Goal: Find specific page/section: Find specific page/section

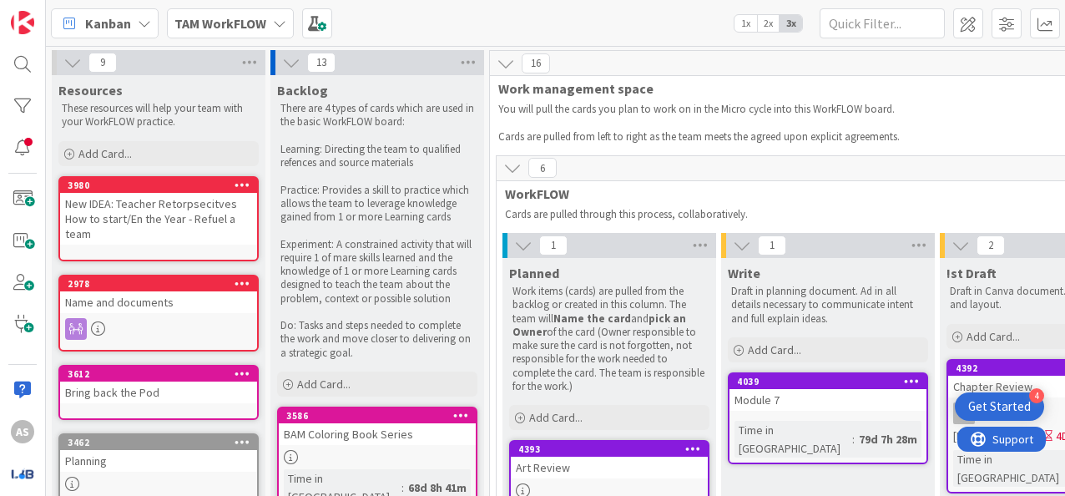
click at [218, 22] on b "TAM WorkFLOW" at bounding box center [220, 23] width 92 height 17
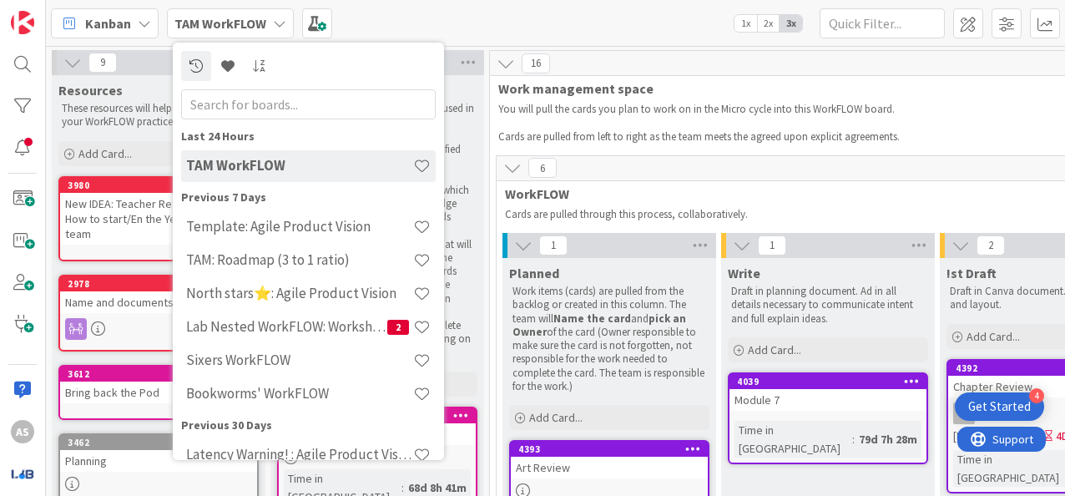
click at [238, 17] on b "TAM WorkFLOW" at bounding box center [220, 23] width 92 height 17
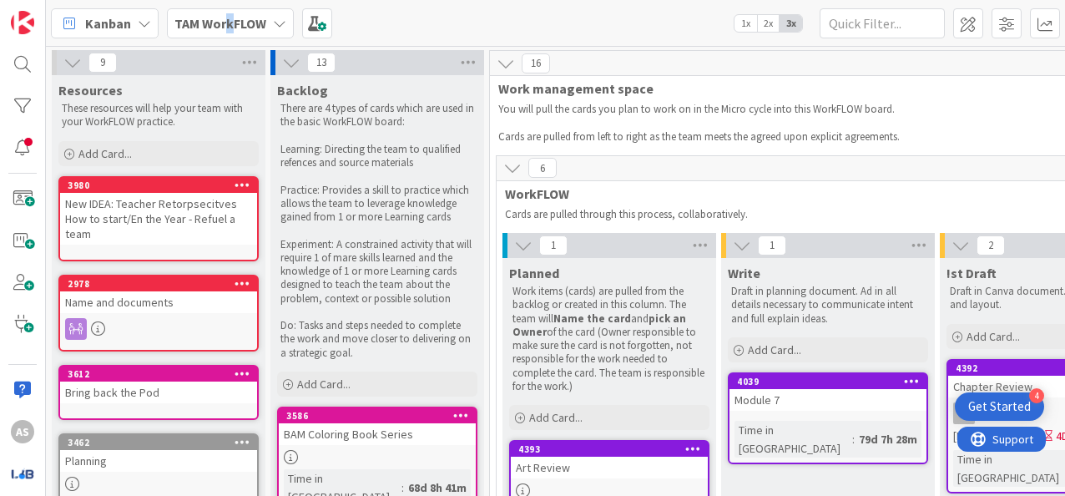
click at [228, 15] on b "TAM WorkFLOW" at bounding box center [220, 23] width 92 height 17
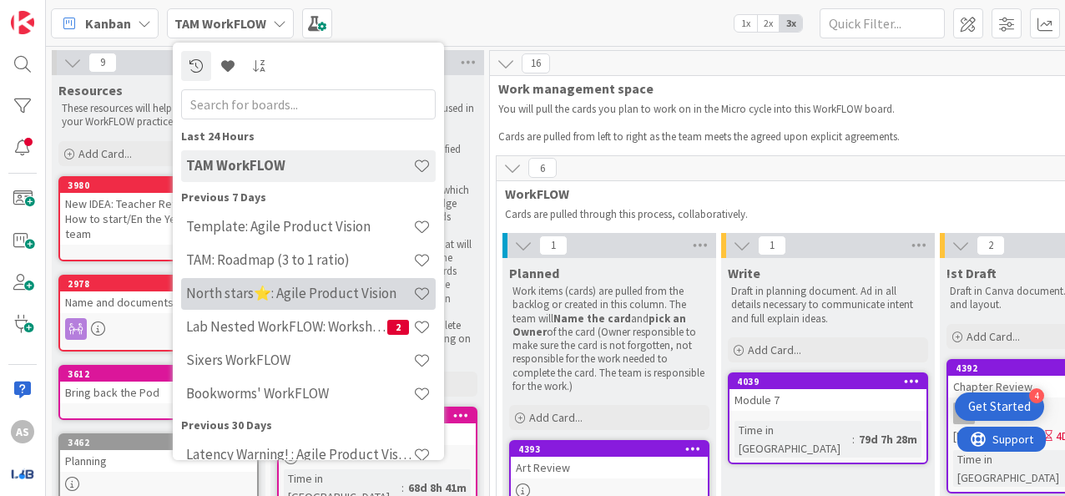
click at [333, 289] on h4 "North stars⭐: Agile Product Vision" at bounding box center [299, 293] width 227 height 17
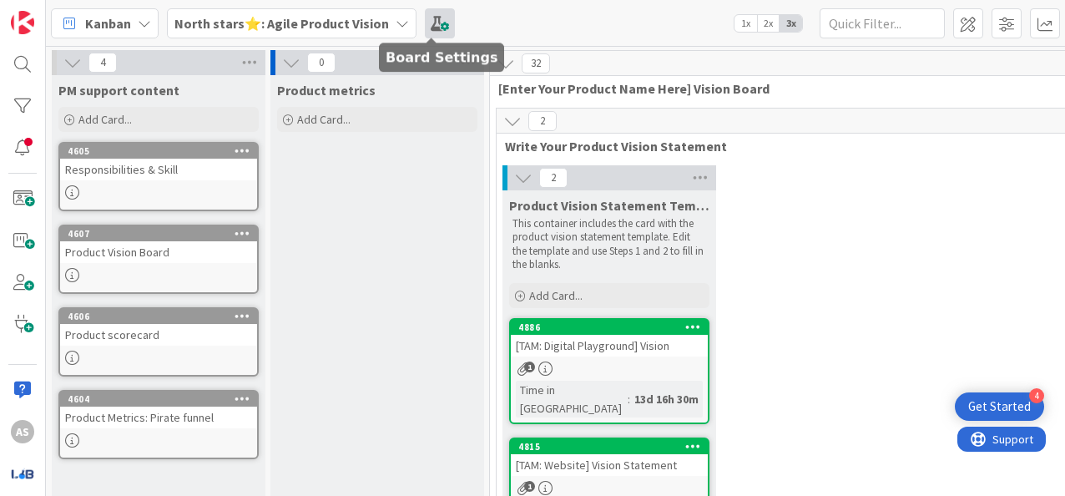
click at [429, 21] on span at bounding box center [440, 23] width 30 height 30
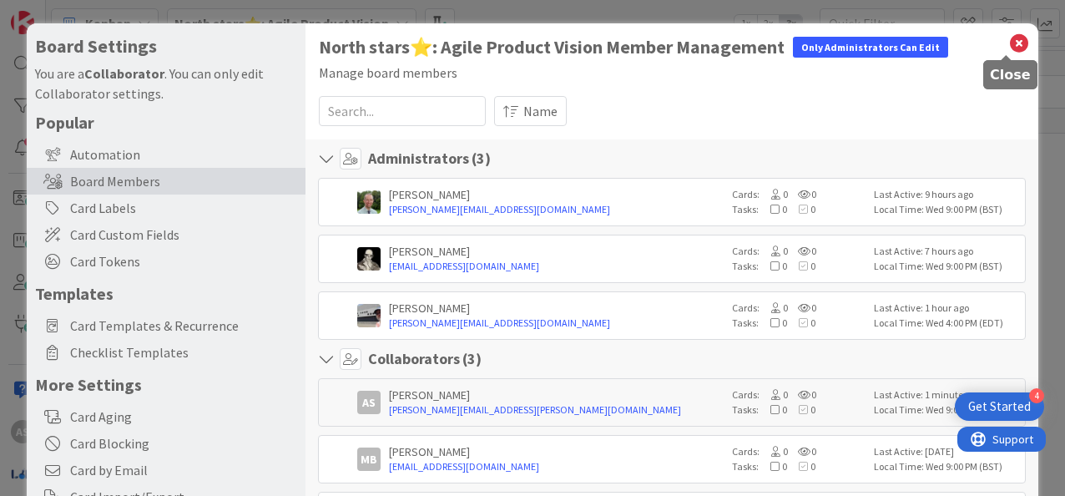
click at [1008, 43] on icon at bounding box center [1019, 43] width 22 height 23
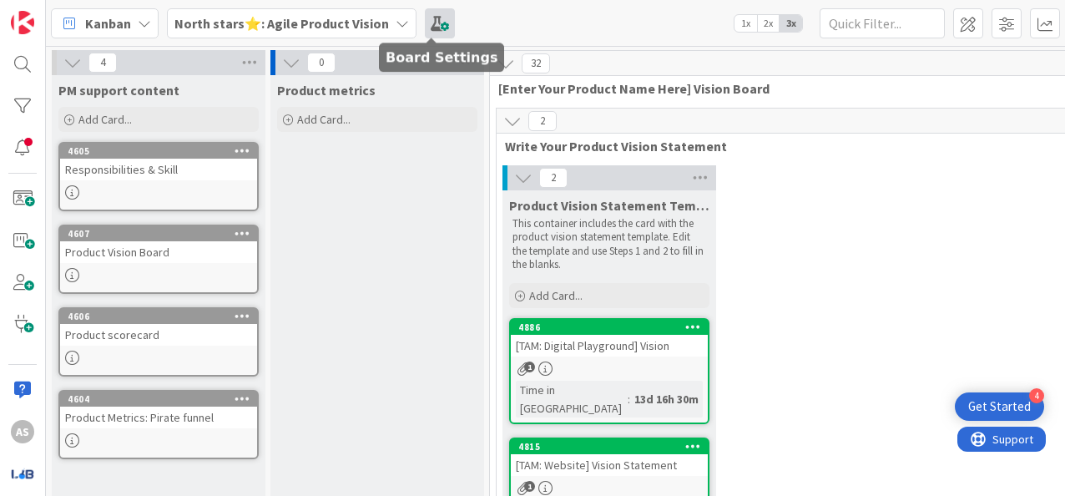
click at [425, 17] on span at bounding box center [440, 23] width 30 height 30
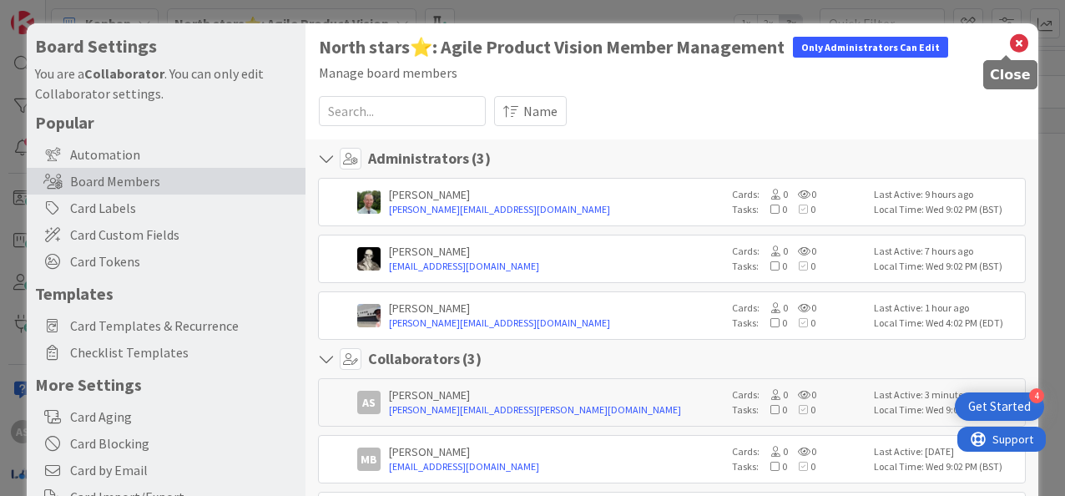
click at [1008, 43] on icon at bounding box center [1019, 43] width 22 height 23
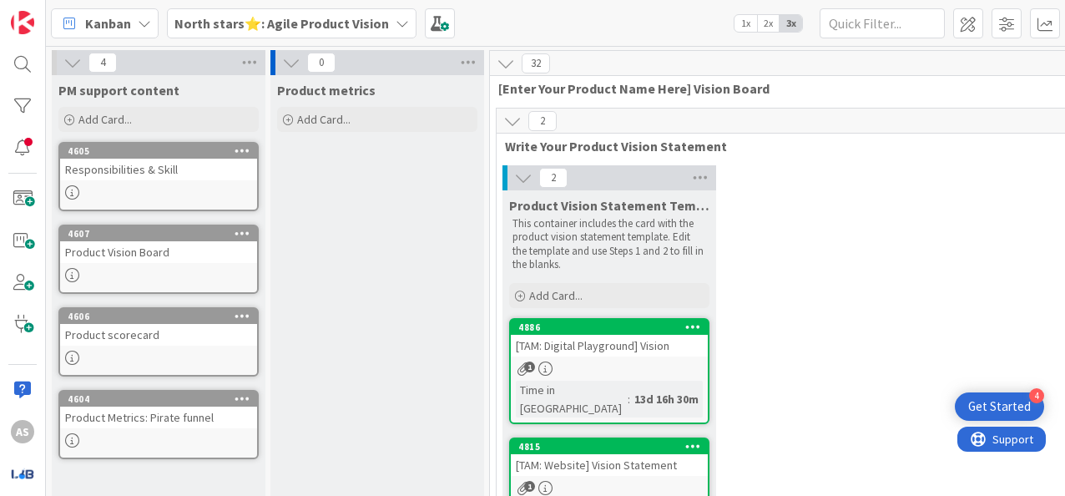
click at [329, 13] on span "North stars⭐: Agile Product Vision" at bounding box center [281, 23] width 215 height 20
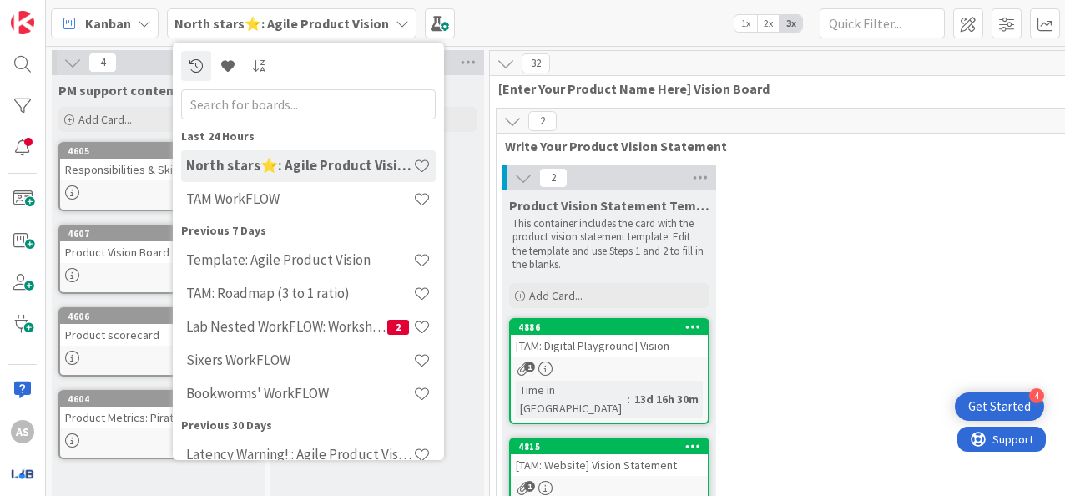
click at [561, 18] on div "Kanban North stars⭐: Agile Product Vision Last 24 Hours North stars⭐: Agile Pro…" at bounding box center [555, 23] width 1019 height 46
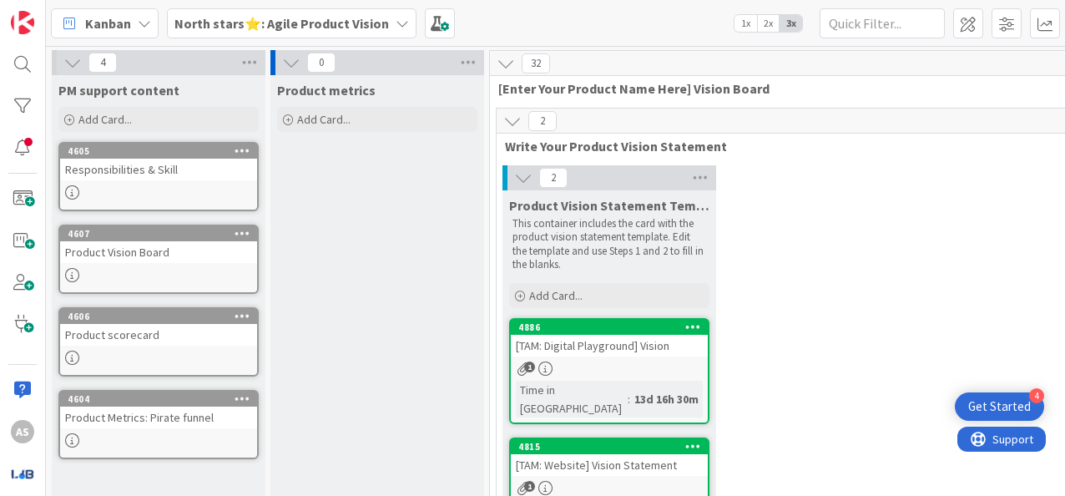
click at [340, 15] on b "North stars⭐: Agile Product Vision" at bounding box center [281, 23] width 215 height 17
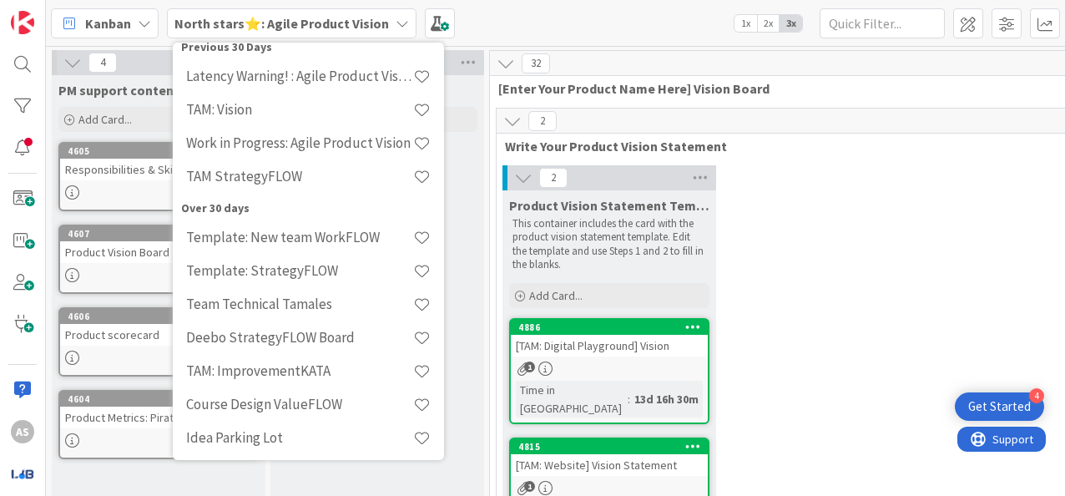
scroll to position [417, 0]
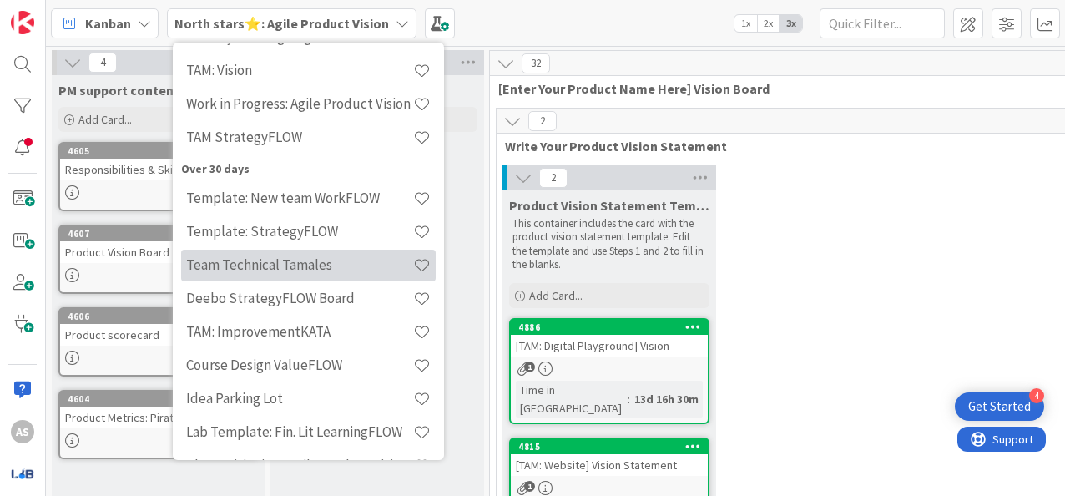
click at [354, 259] on h4 "Team Technical Tamales" at bounding box center [299, 264] width 227 height 17
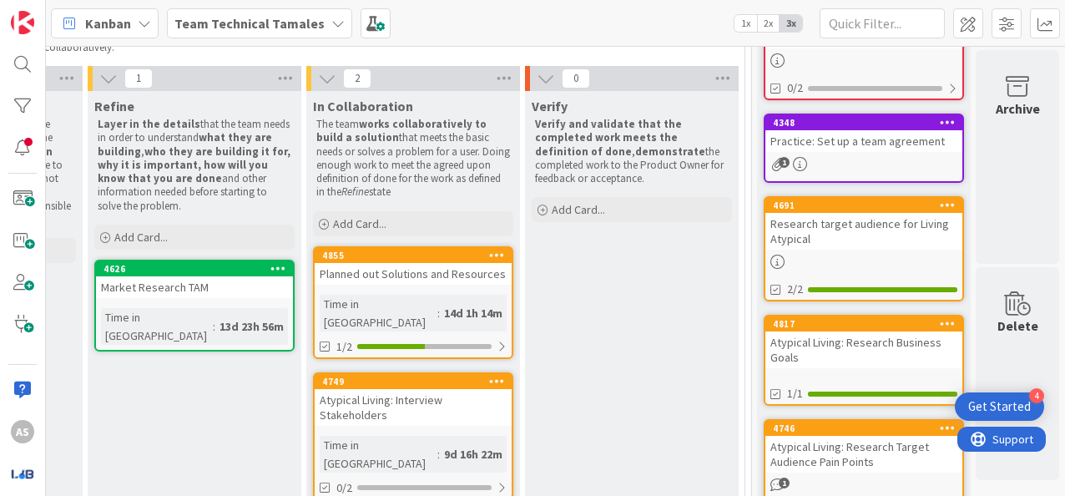
scroll to position [167, 644]
